Goal: Task Accomplishment & Management: Use online tool/utility

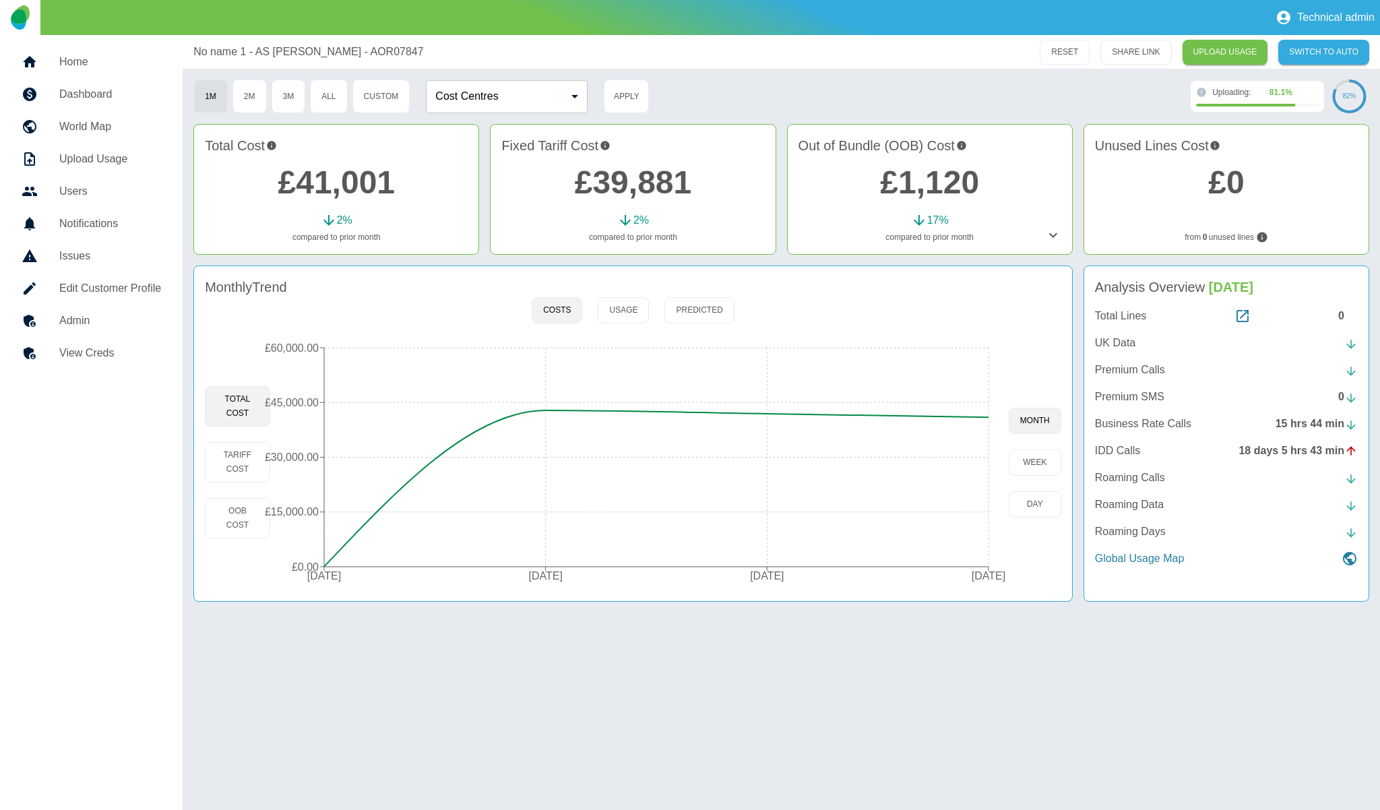
click at [61, 318] on h5 "Admin" at bounding box center [110, 321] width 102 height 16
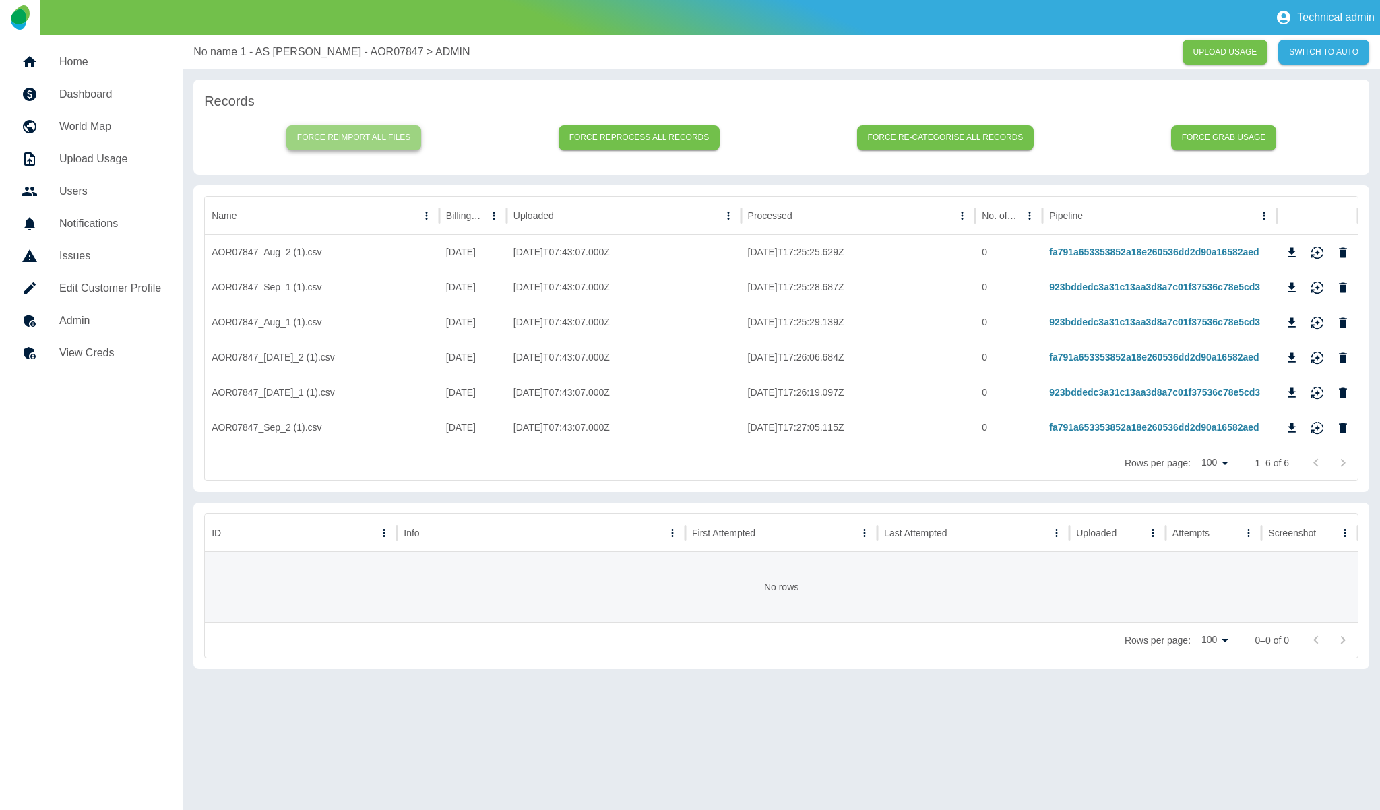
click at [370, 141] on button "Force reimport all files" at bounding box center [353, 137] width 135 height 25
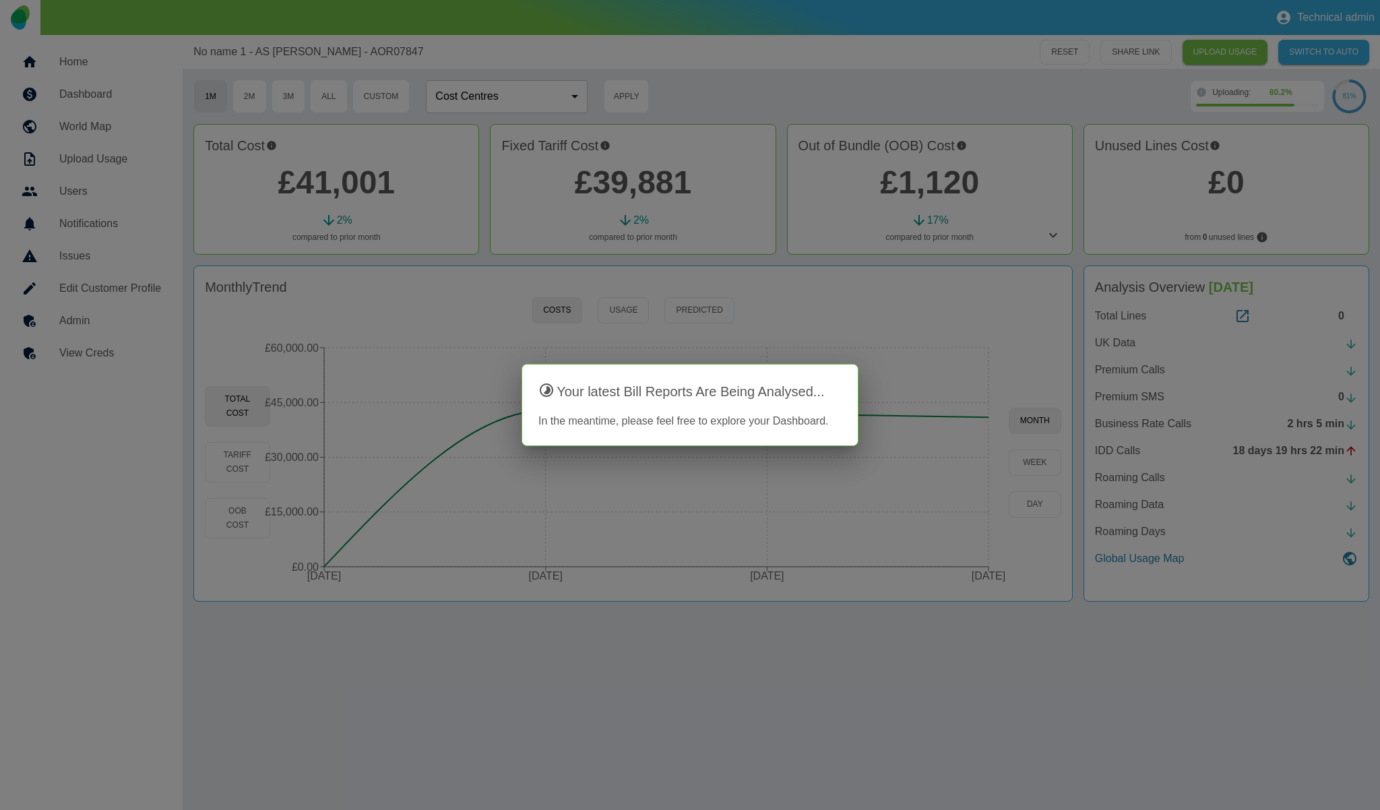
click at [871, 160] on div at bounding box center [690, 405] width 1380 height 810
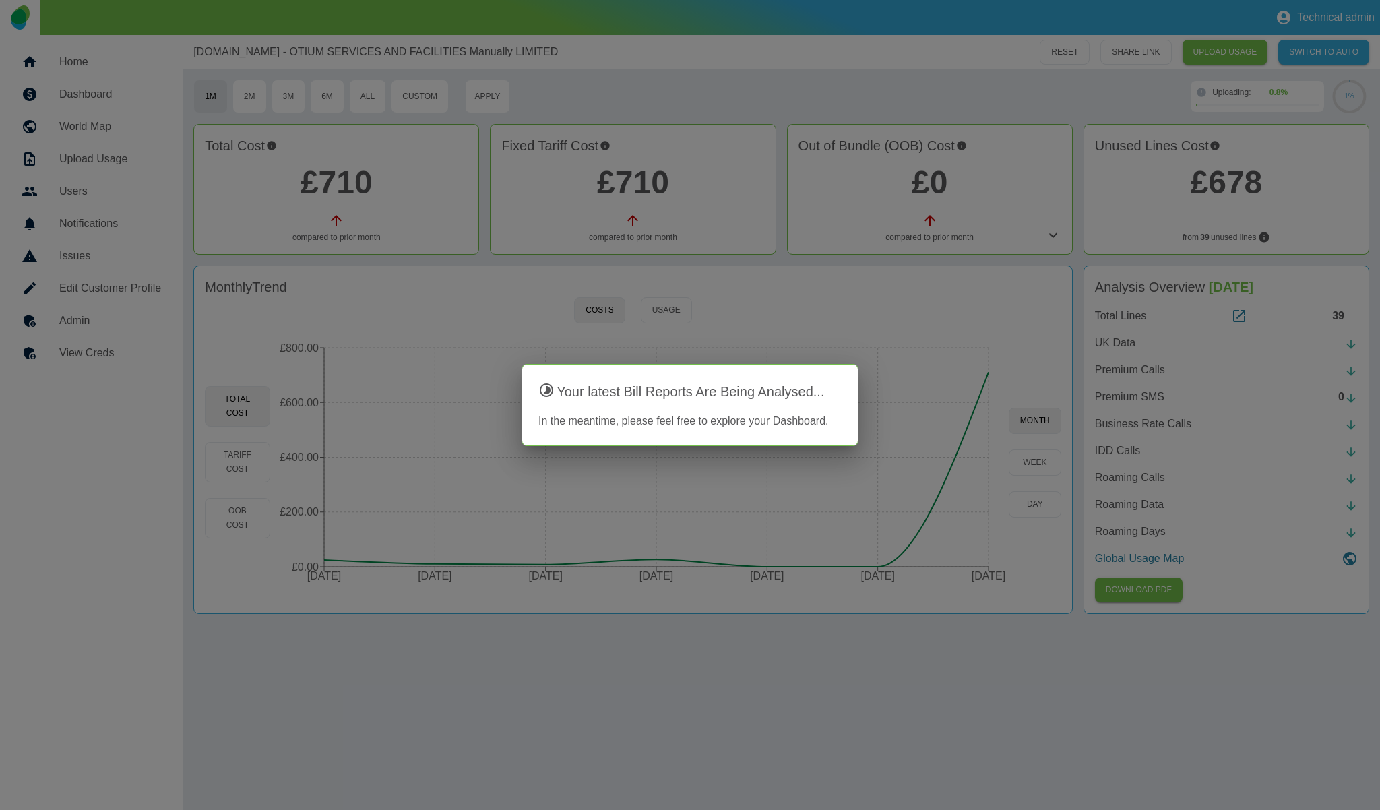
click at [924, 287] on div at bounding box center [690, 405] width 1380 height 810
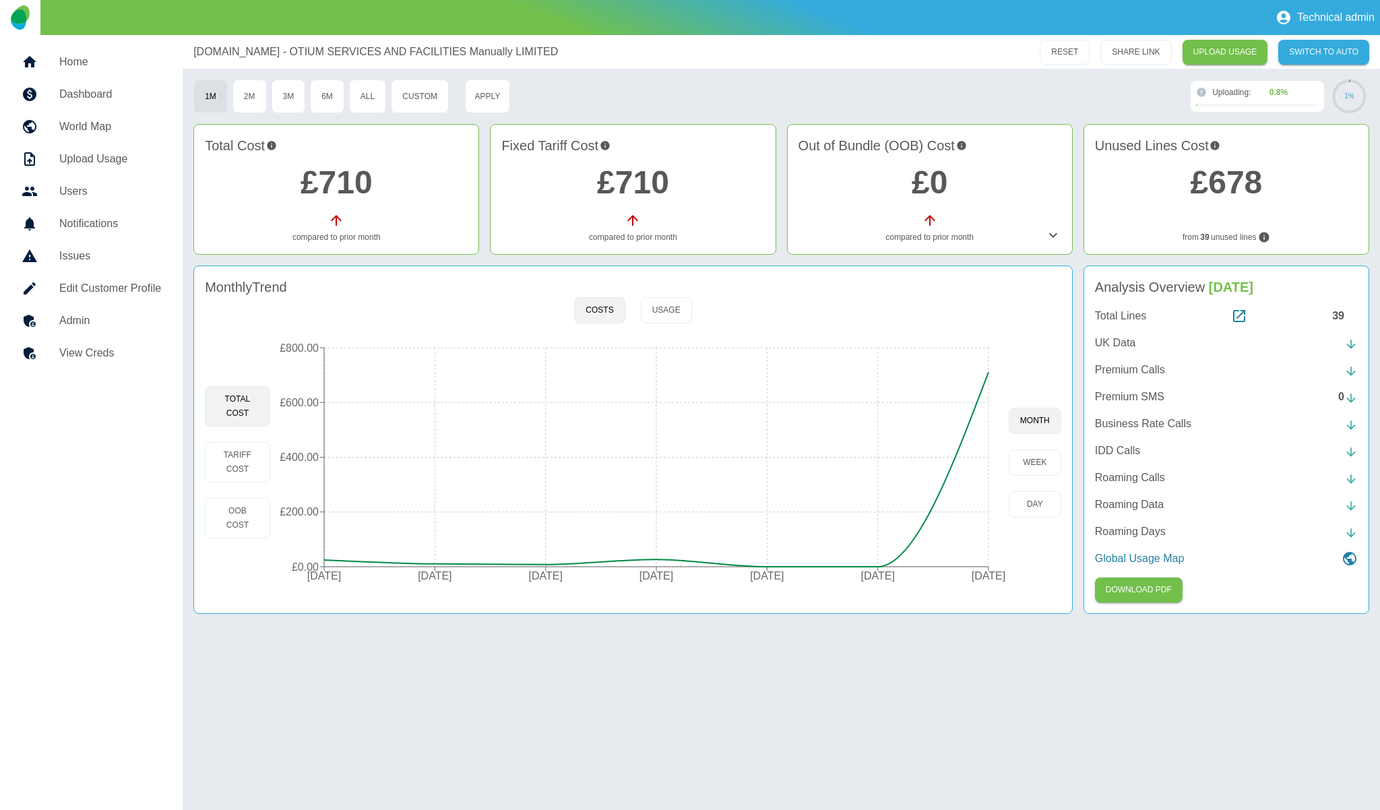
click at [66, 322] on h5 "Admin" at bounding box center [110, 321] width 102 height 16
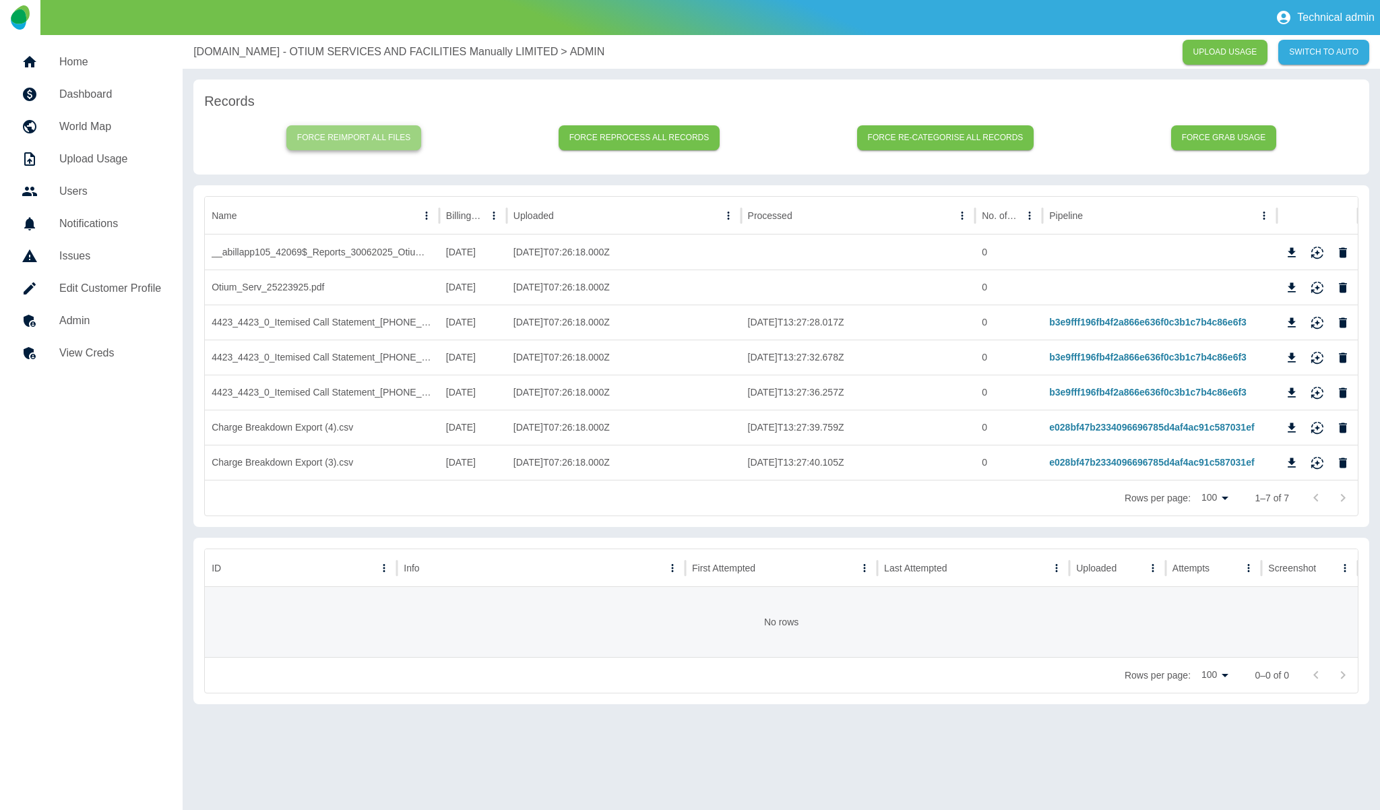
click at [346, 134] on button "Force reimport all files" at bounding box center [353, 137] width 135 height 25
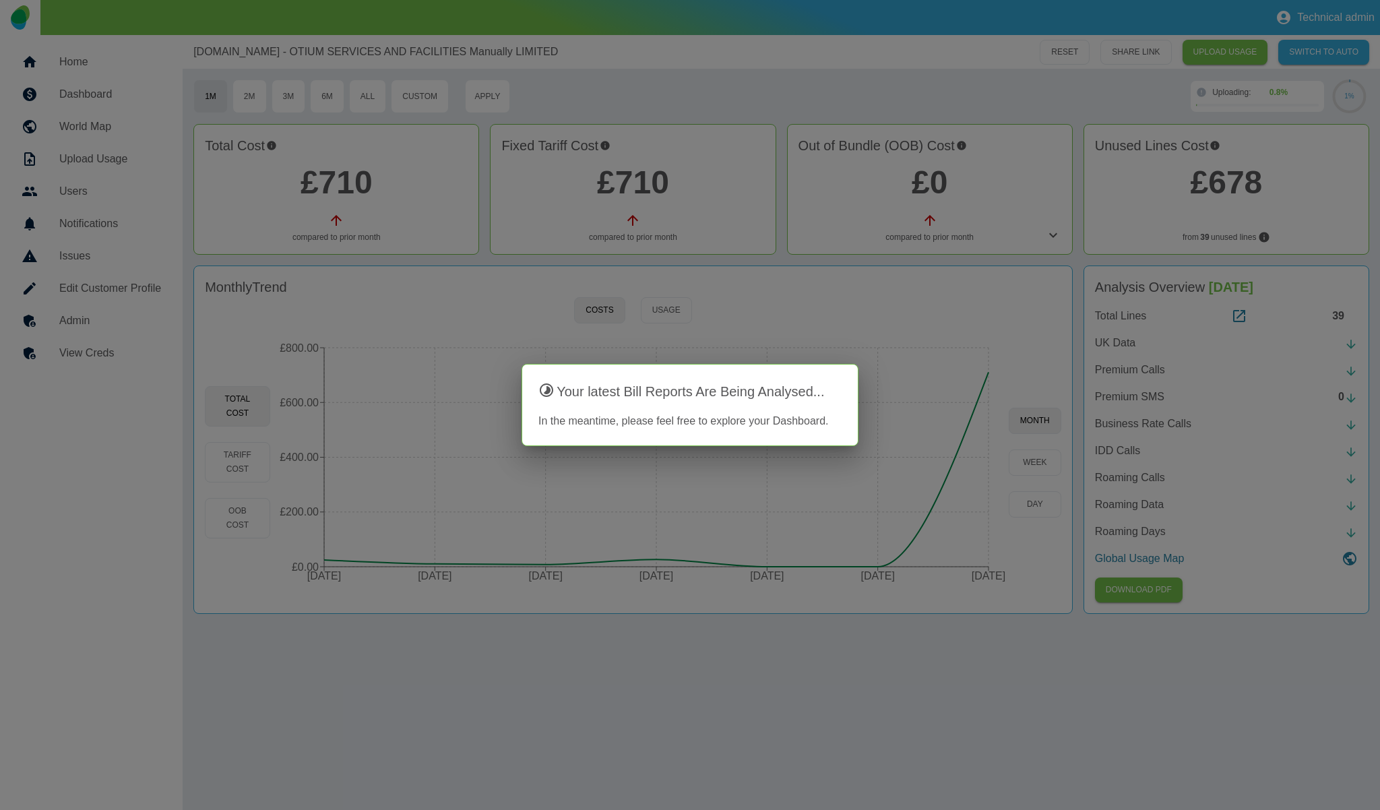
click at [882, 133] on div at bounding box center [690, 405] width 1380 height 810
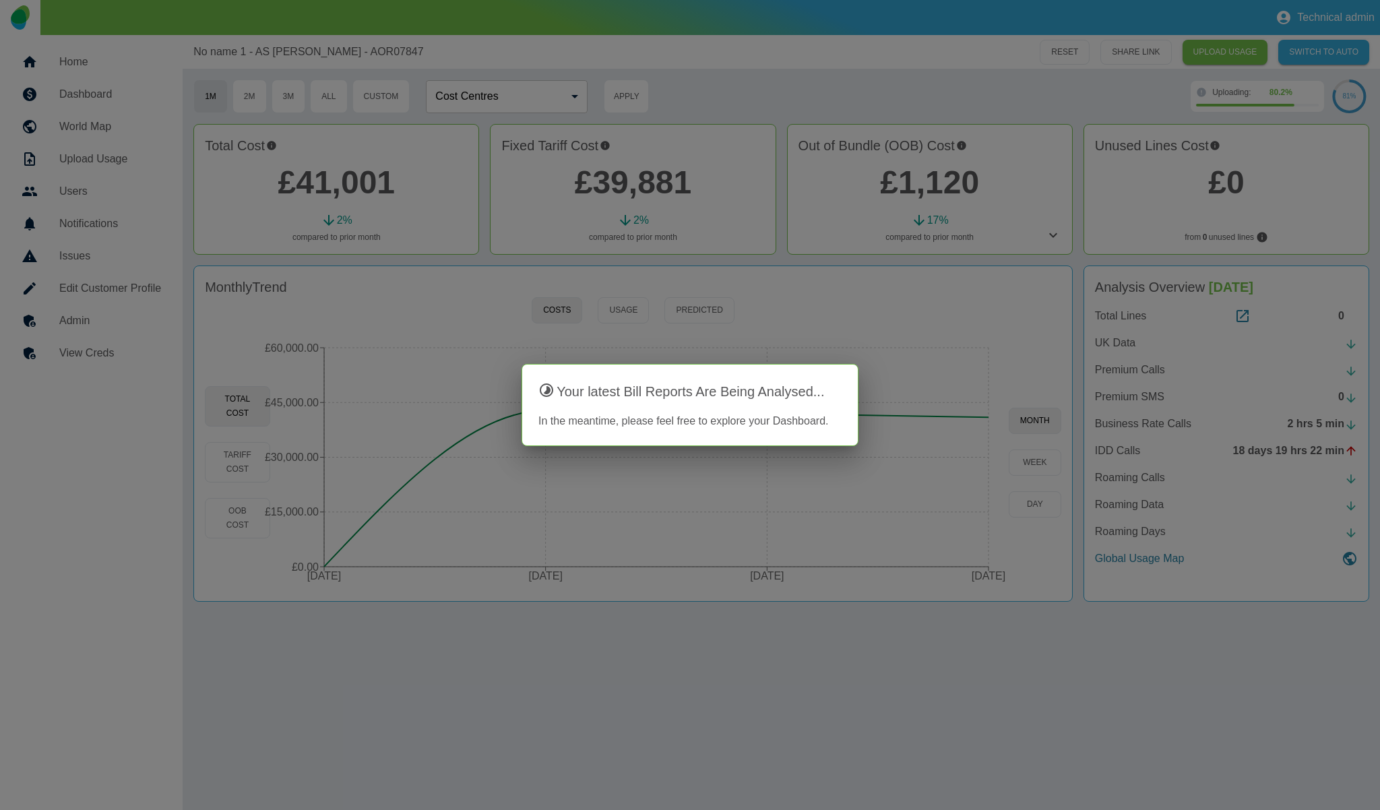
click at [702, 81] on div at bounding box center [690, 405] width 1380 height 810
click at [687, 69] on div at bounding box center [690, 405] width 1380 height 810
